Goal: Information Seeking & Learning: Learn about a topic

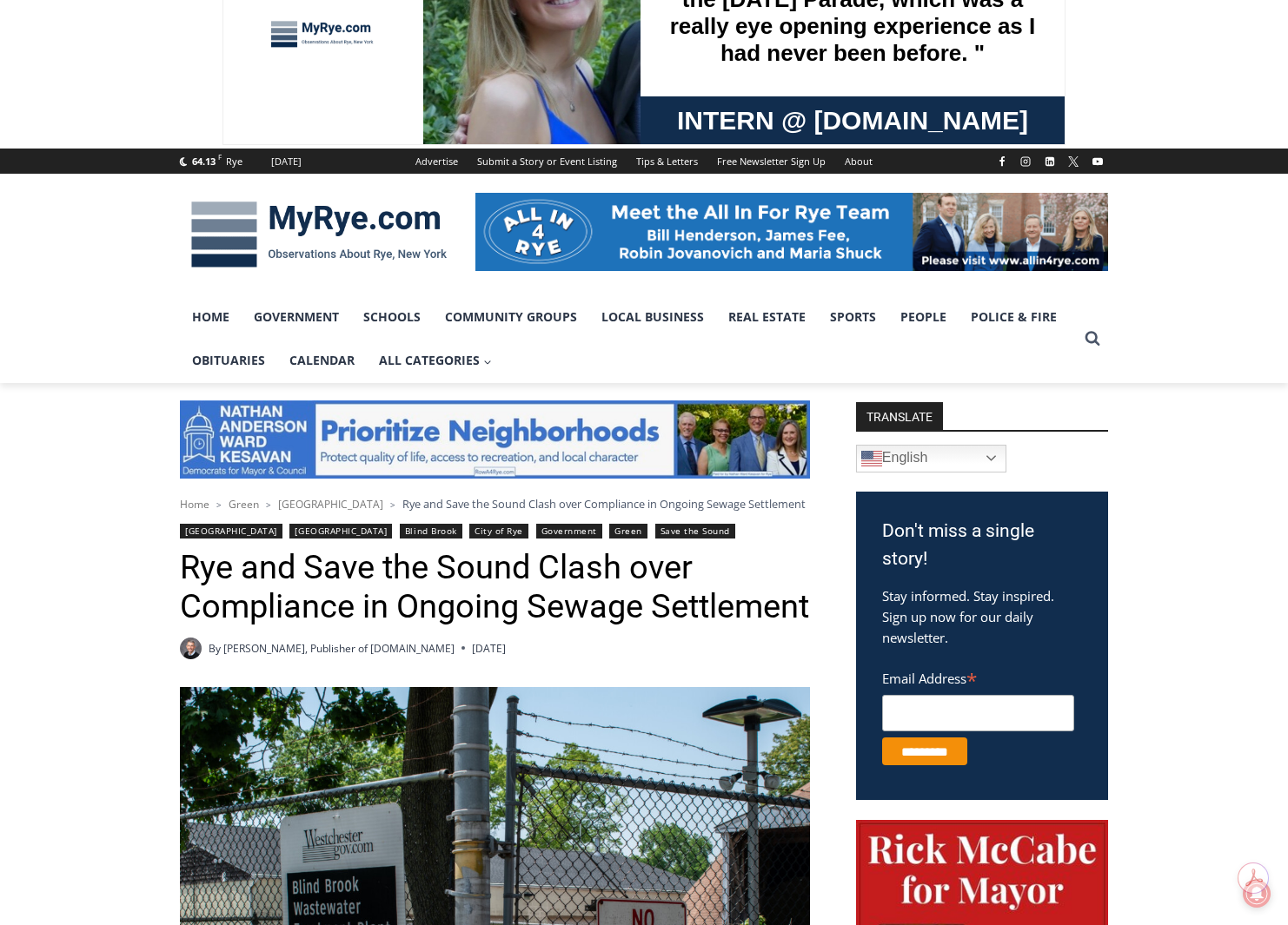
scroll to position [434, 0]
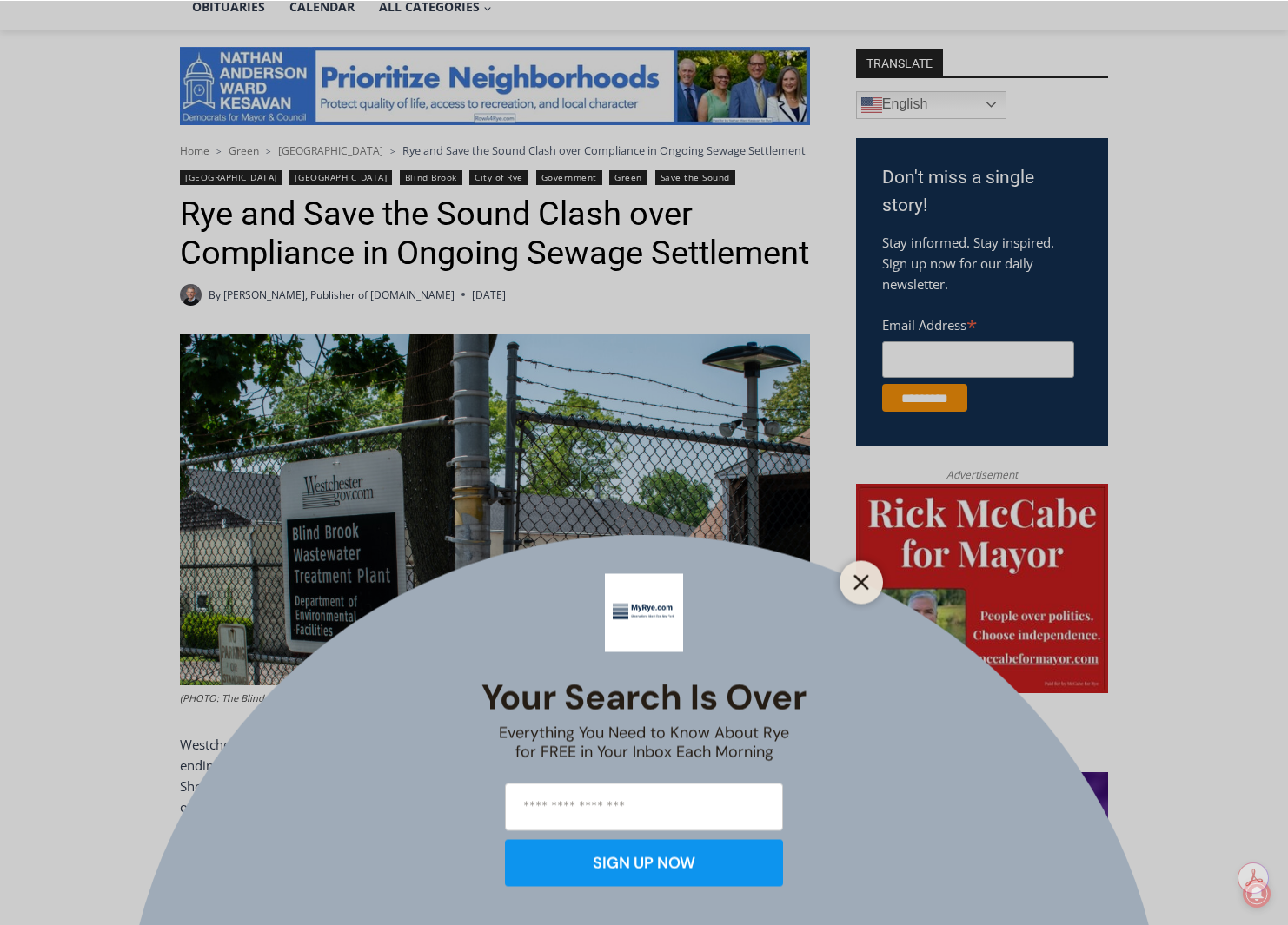
click at [849, 588] on button "Close" at bounding box center [861, 582] width 24 height 24
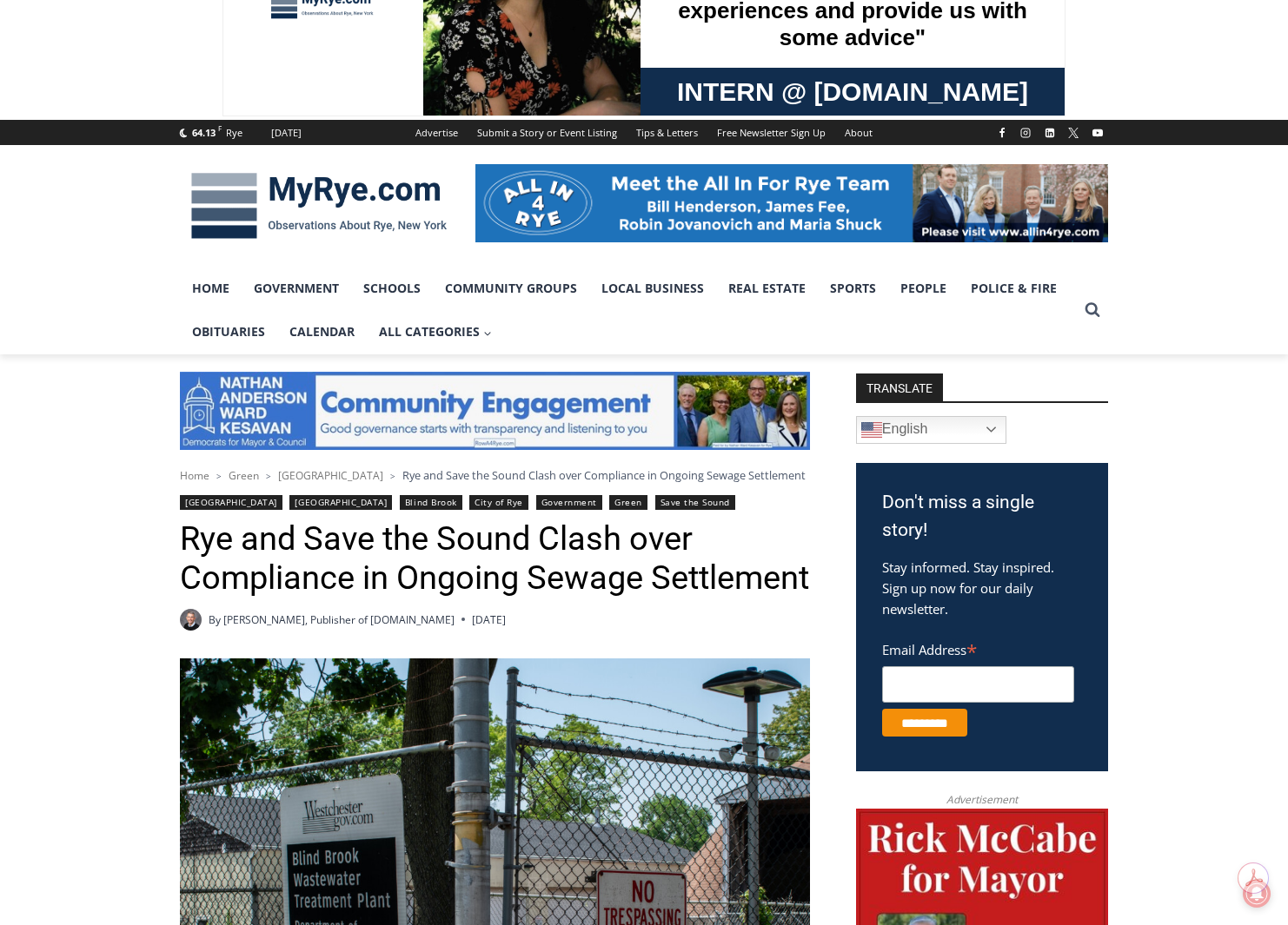
scroll to position [86, 0]
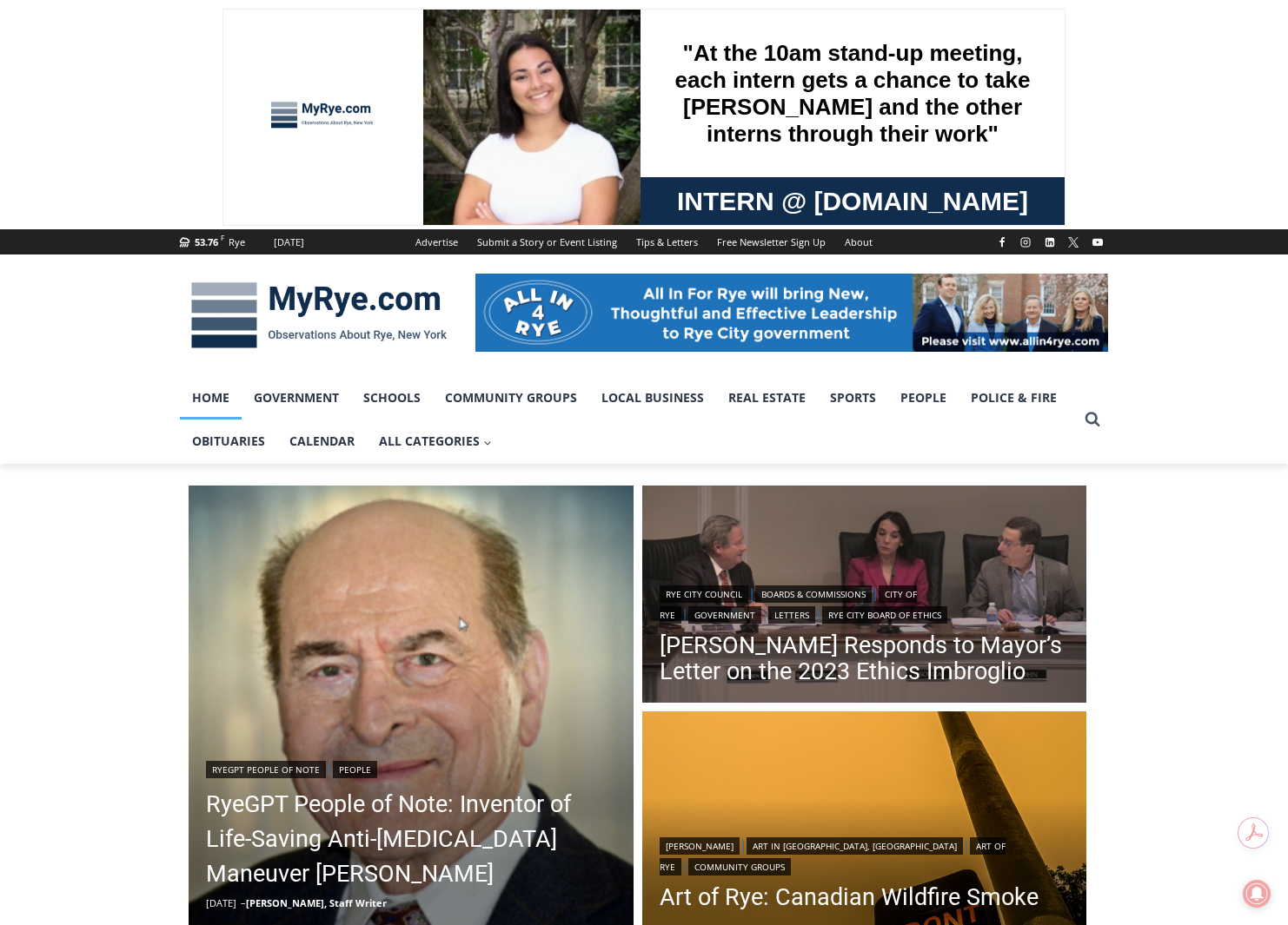
click at [207, 395] on link "Home" at bounding box center [210, 398] width 62 height 43
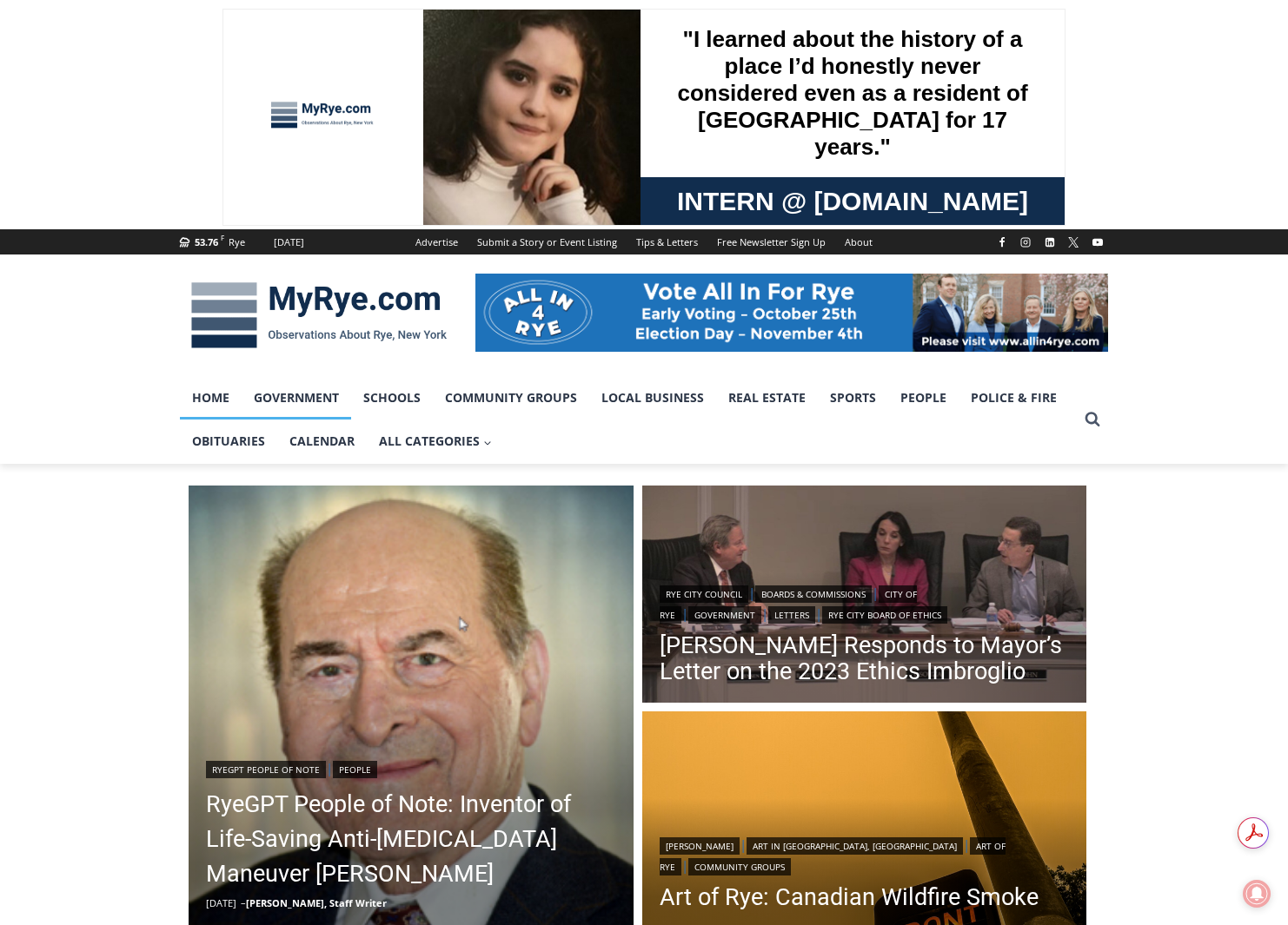
click at [322, 404] on link "Government" at bounding box center [296, 398] width 110 height 43
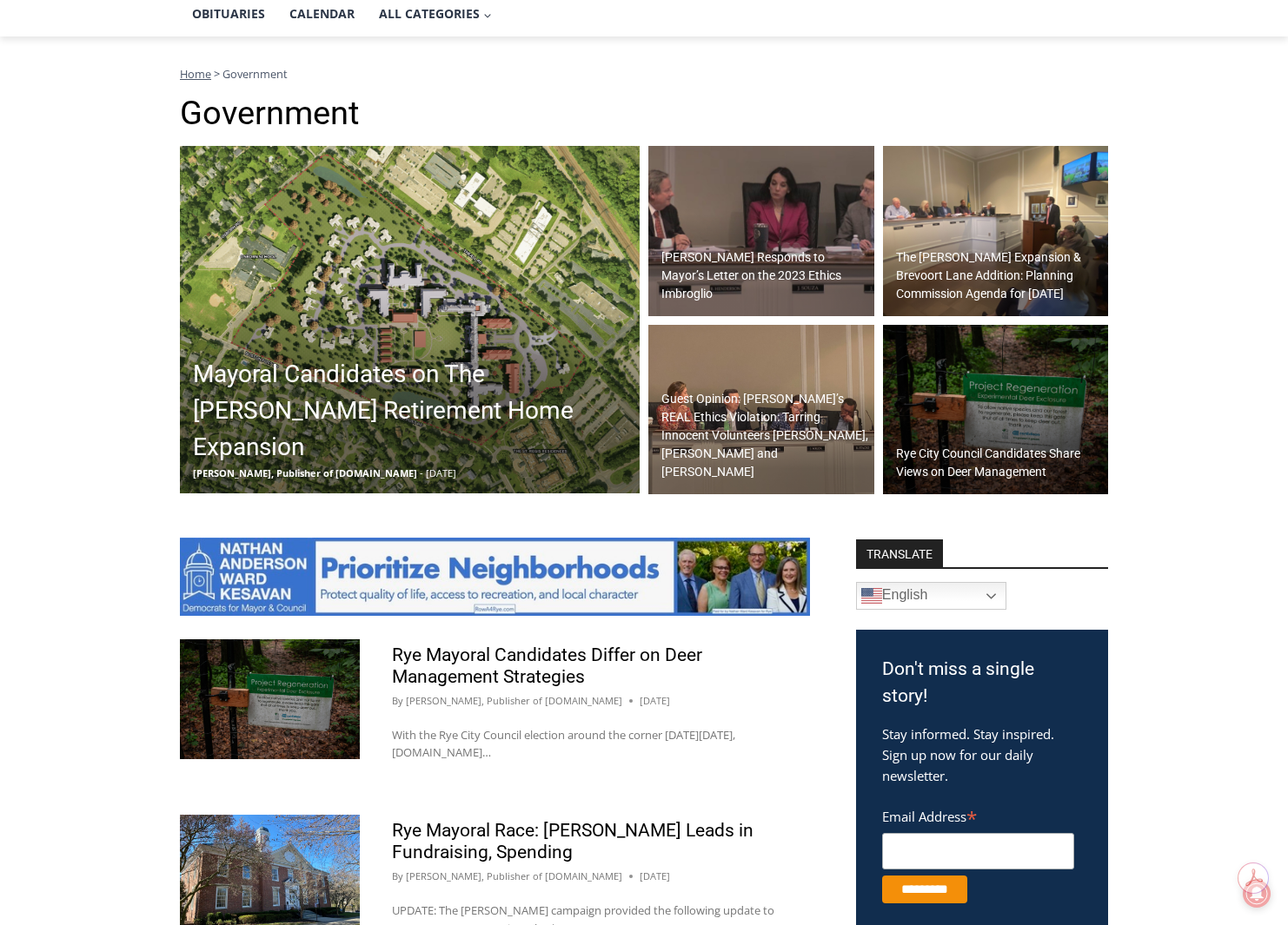
scroll to position [434, 0]
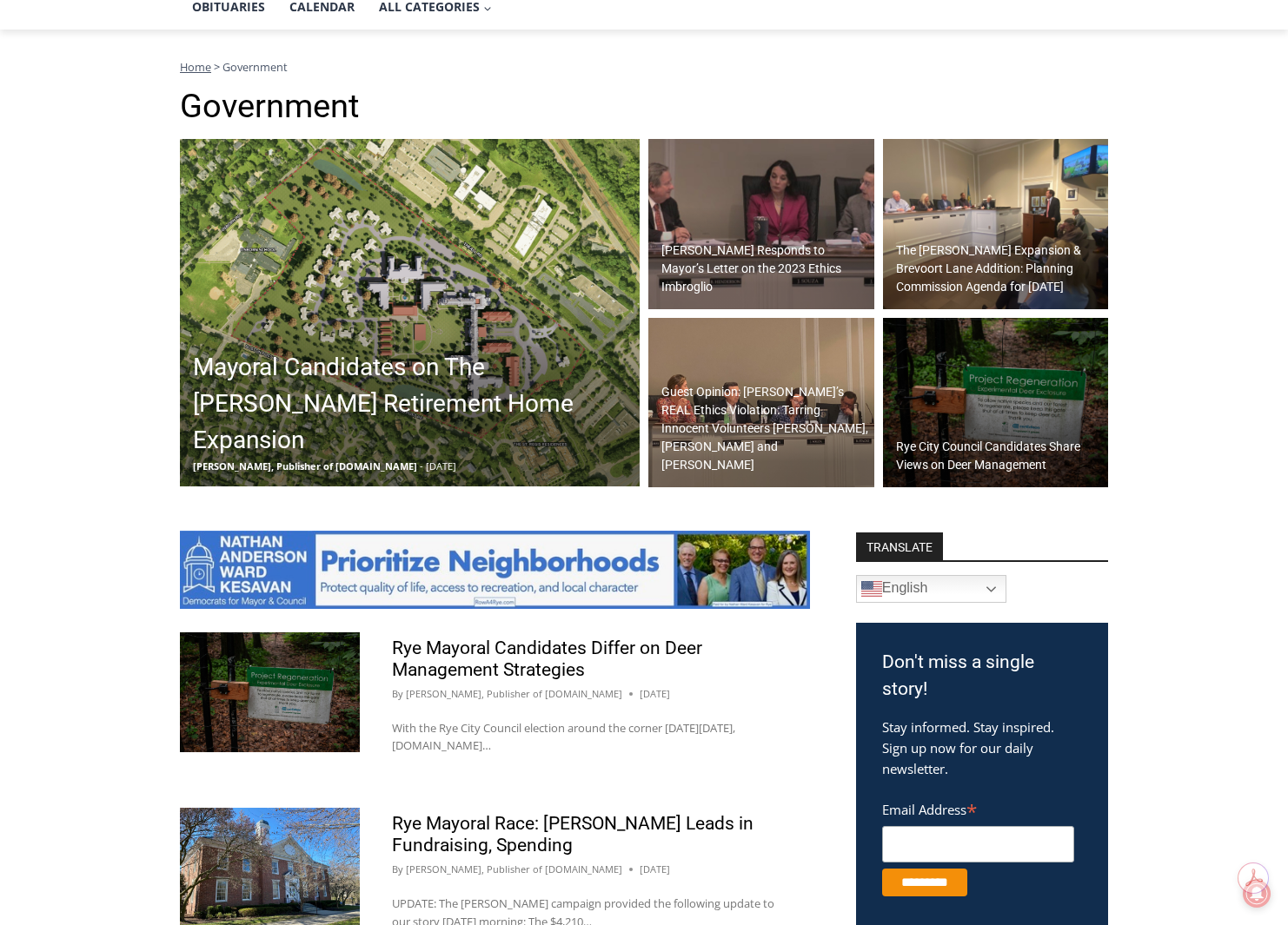
click at [292, 424] on h2 "Mayoral Candidates on The [PERSON_NAME] Retirement Home Expansion" at bounding box center [413, 404] width 442 height 110
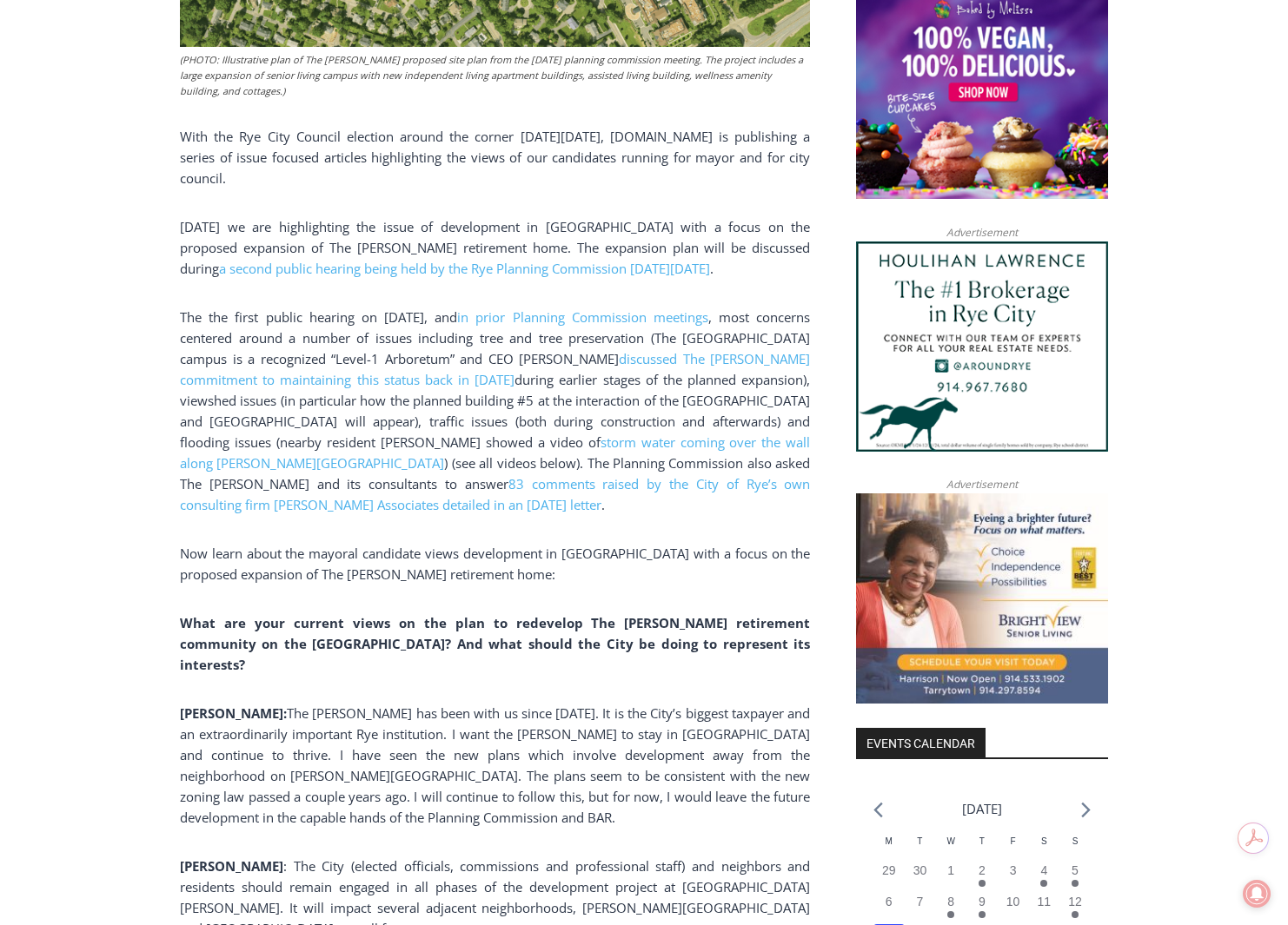
scroll to position [1216, 0]
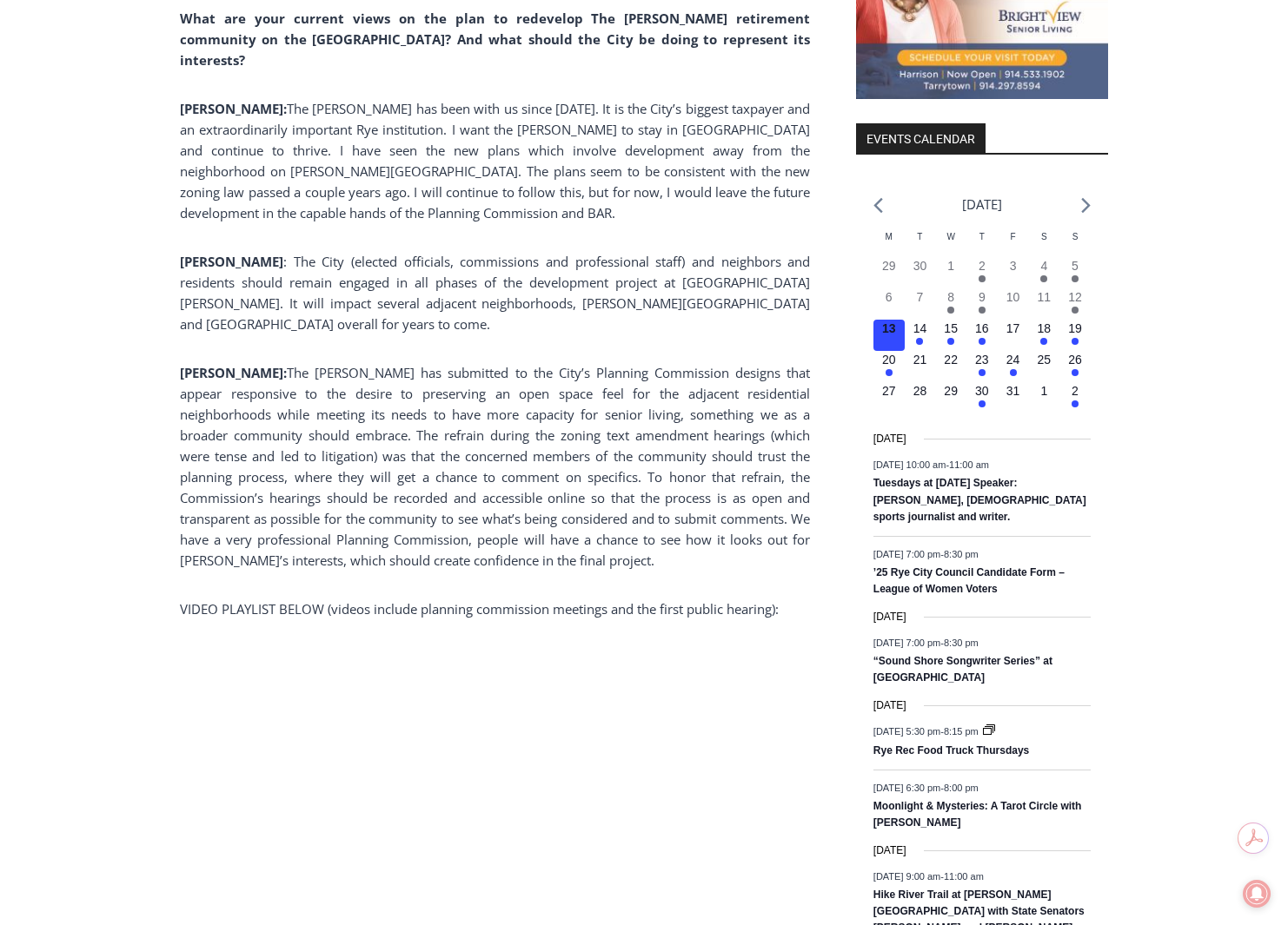
scroll to position [1824, 0]
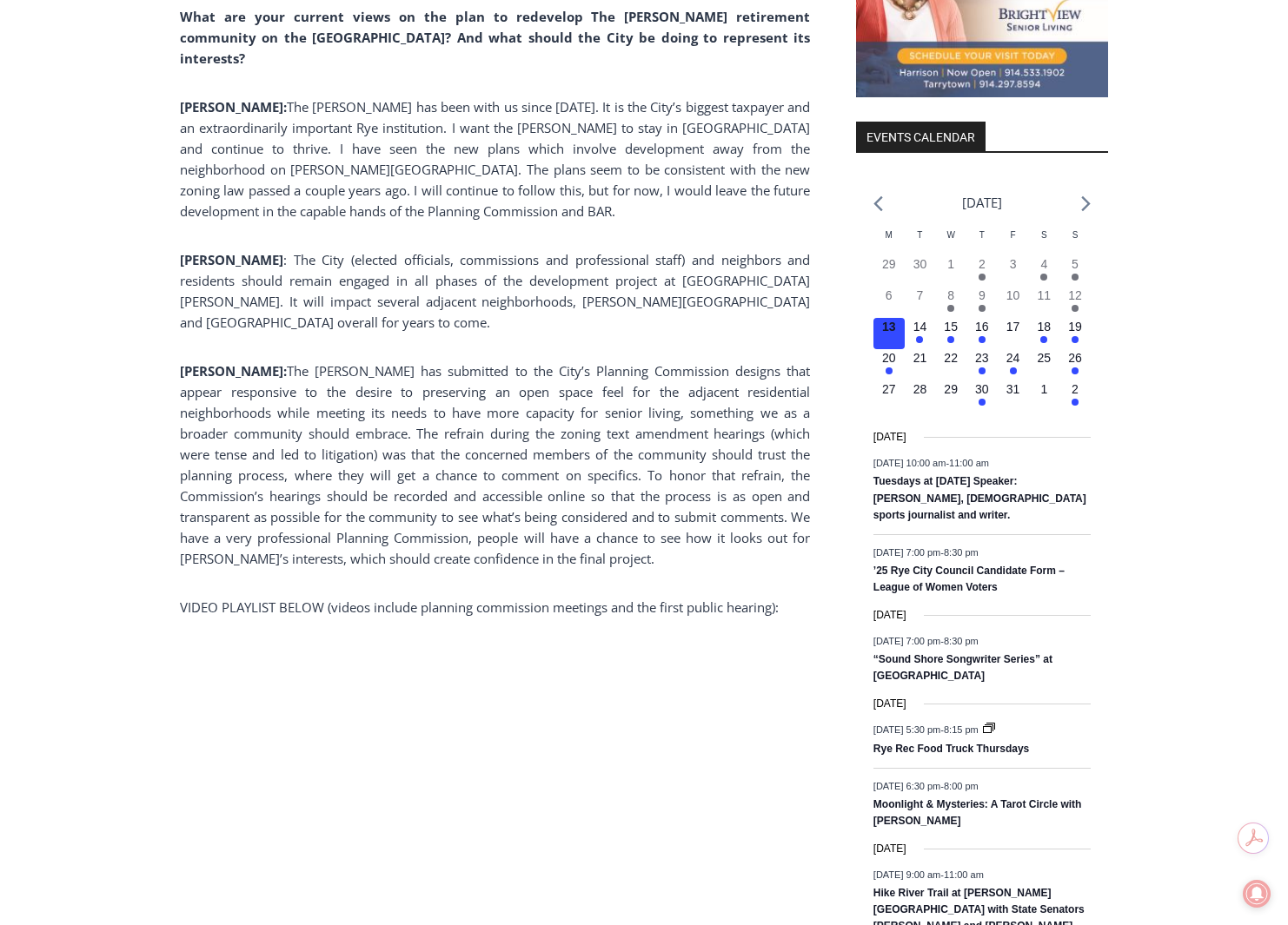
click at [81, 243] on div "Home > Government > Rye City Council > Mayoral Candidates on The [PERSON_NAME] …" at bounding box center [644, 753] width 1288 height 4227
click at [360, 273] on div "(PHOTO: Illustrative plan of The [PERSON_NAME] proposed site plan from the [DAT…" at bounding box center [494, 227] width 630 height 2452
click at [241, 372] on span "The [PERSON_NAME] has submitted to the City’s Planning Commission designs that …" at bounding box center [494, 465] width 630 height 205
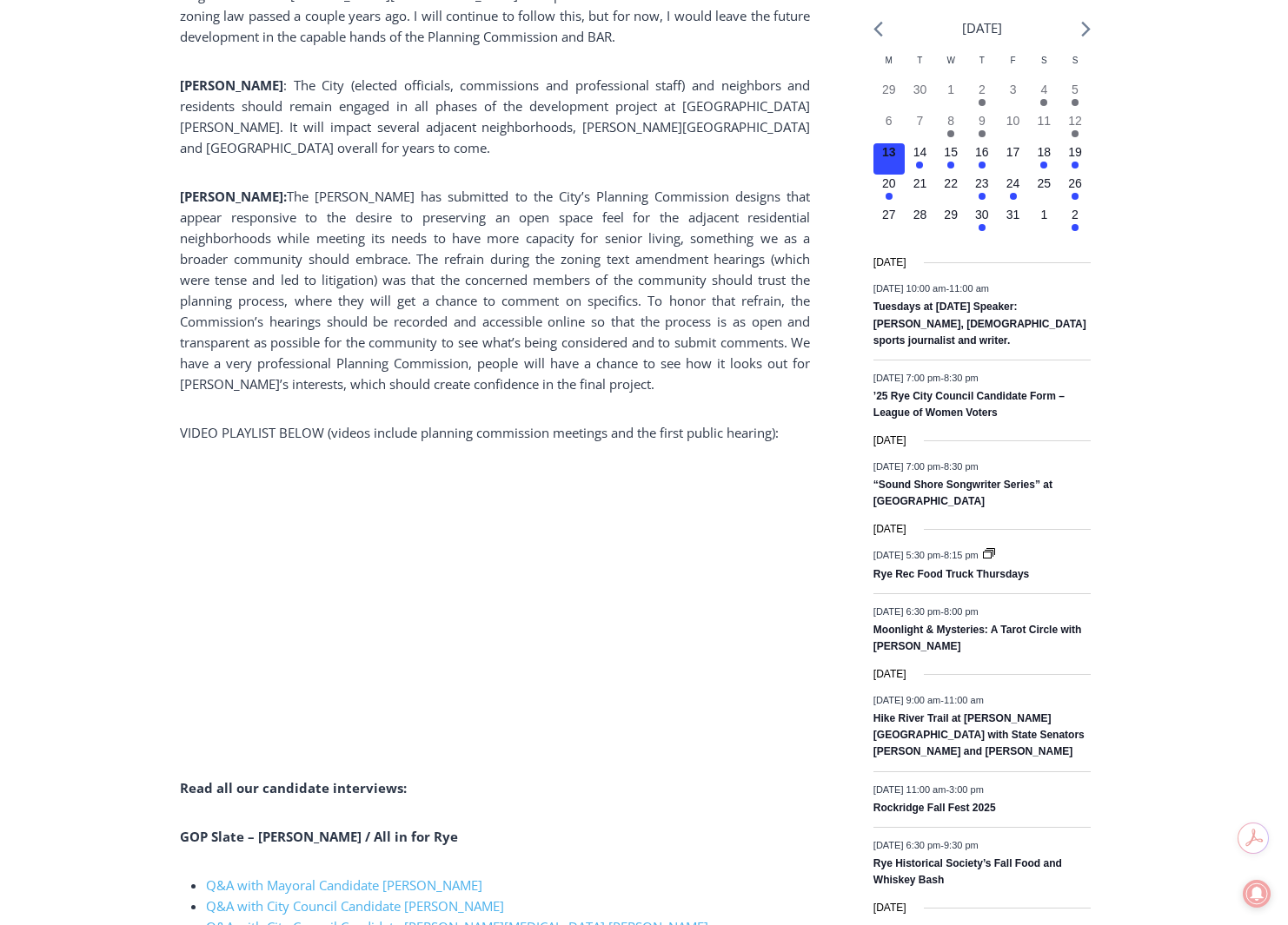
scroll to position [1997, 0]
